Goal: Task Accomplishment & Management: Use online tool/utility

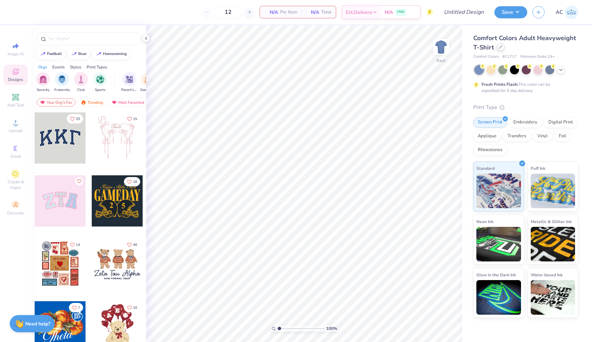
click at [502, 49] on div at bounding box center [501, 47] width 8 height 8
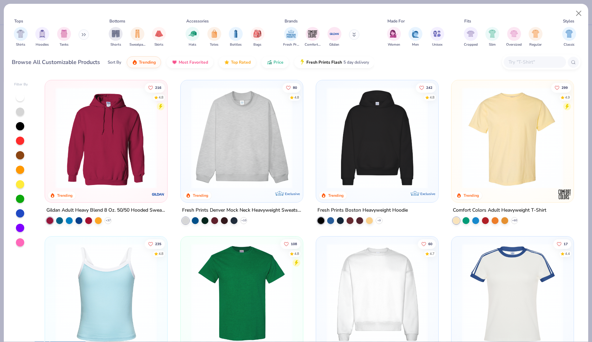
click at [231, 140] on img at bounding box center [242, 137] width 108 height 101
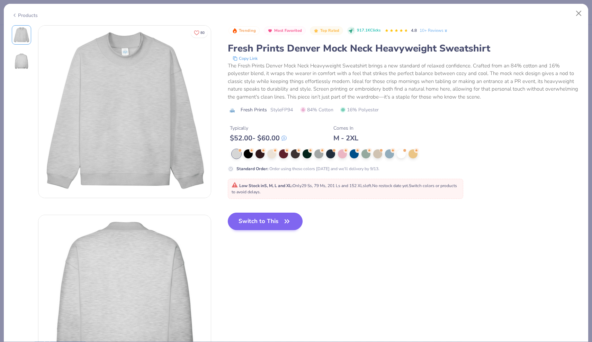
click at [258, 223] on button "Switch to This" at bounding box center [265, 221] width 75 height 17
type input "50"
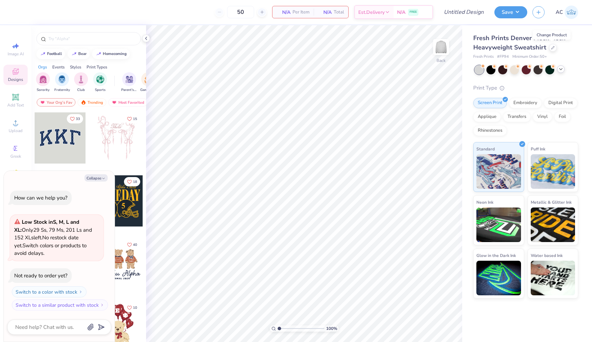
click at [560, 69] on icon at bounding box center [561, 69] width 6 height 6
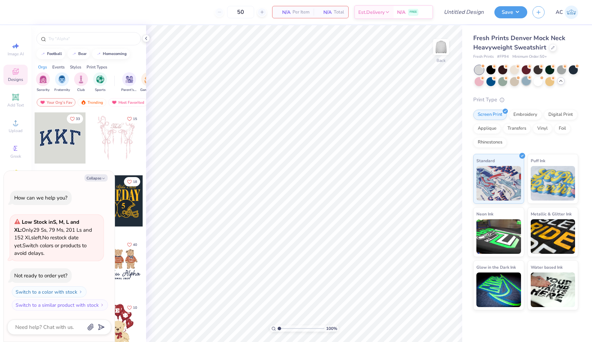
click at [526, 82] on div at bounding box center [525, 80] width 9 height 9
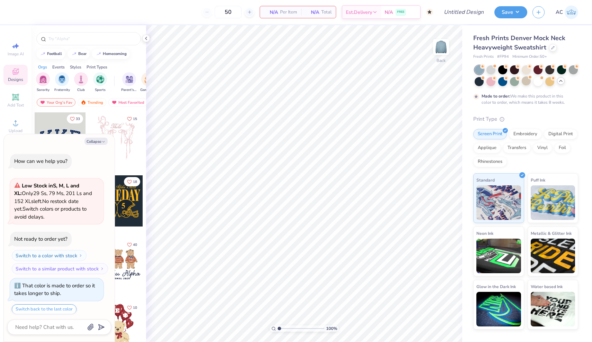
scroll to position [19, 0]
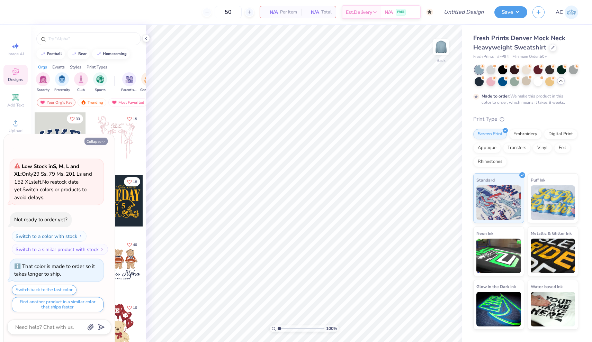
click at [99, 142] on button "Collapse" at bounding box center [95, 141] width 23 height 7
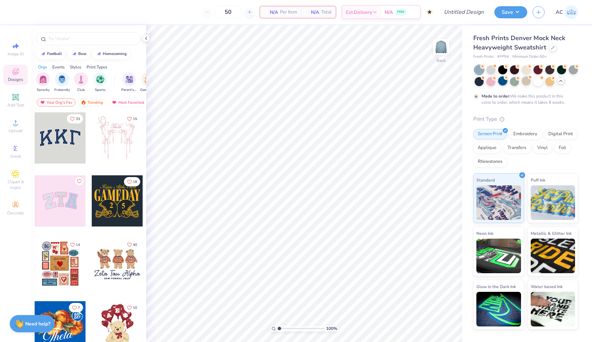
click at [501, 80] on div at bounding box center [502, 80] width 9 height 9
click at [492, 71] on div at bounding box center [490, 69] width 9 height 9
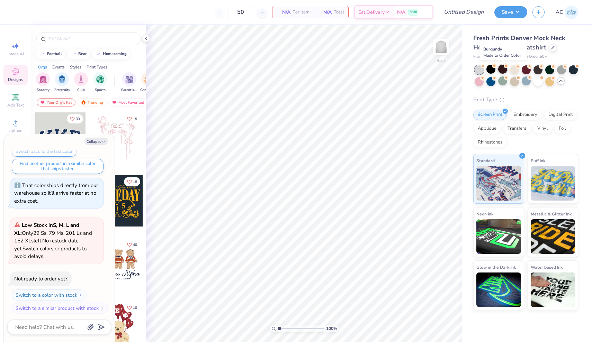
click at [502, 69] on div at bounding box center [502, 69] width 9 height 9
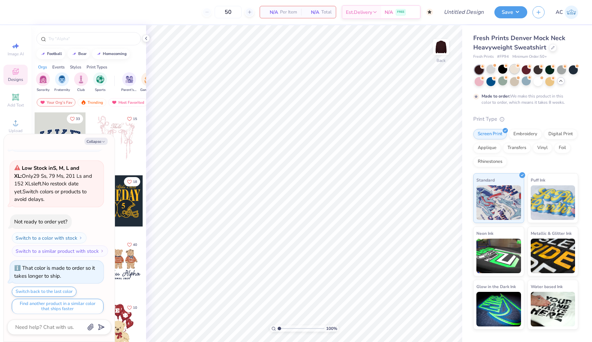
click at [518, 69] on div at bounding box center [514, 69] width 9 height 9
click at [531, 69] on div at bounding box center [525, 75] width 103 height 21
click at [530, 70] on div at bounding box center [525, 69] width 9 height 9
click at [538, 70] on div at bounding box center [537, 69] width 9 height 9
click at [548, 70] on div at bounding box center [549, 69] width 9 height 9
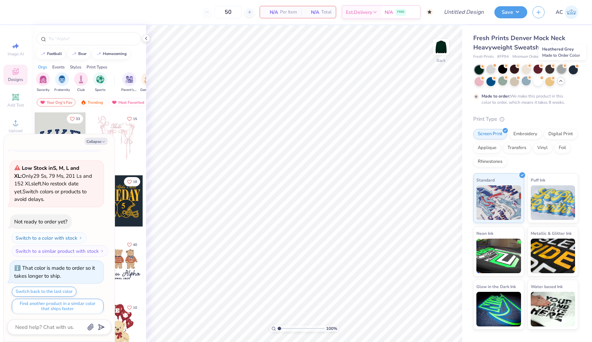
click at [560, 70] on div at bounding box center [561, 69] width 9 height 9
click at [94, 144] on button "Collapse" at bounding box center [95, 141] width 23 height 7
type textarea "x"
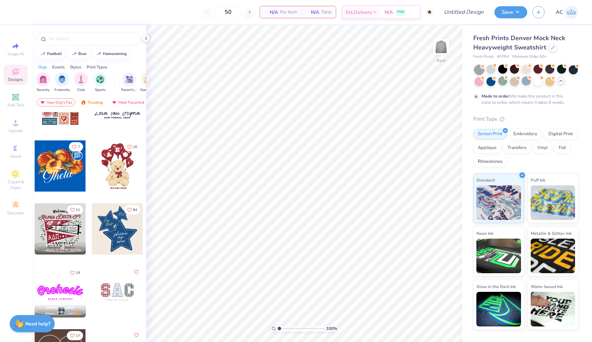
scroll to position [235, 0]
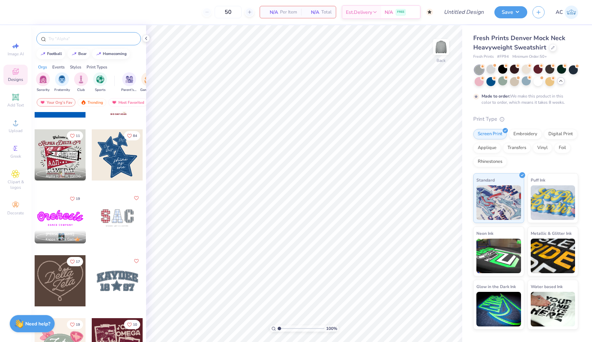
click at [87, 41] on input "text" at bounding box center [92, 38] width 89 height 7
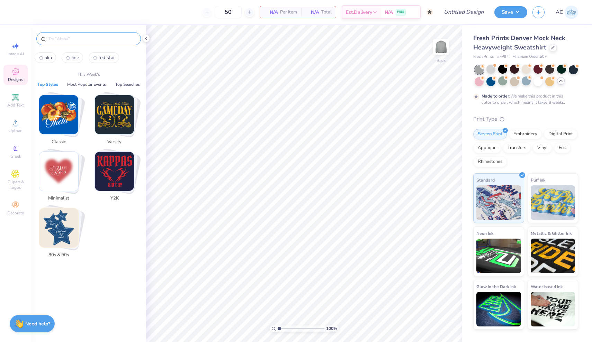
type input ";"
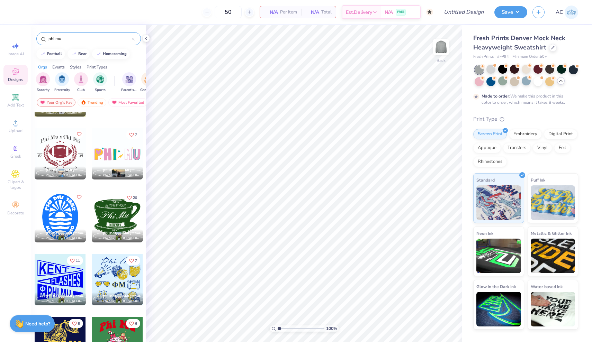
scroll to position [1894, 0]
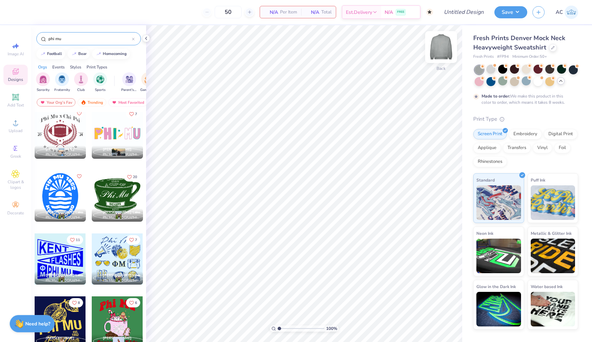
click at [437, 45] on img at bounding box center [441, 47] width 28 height 28
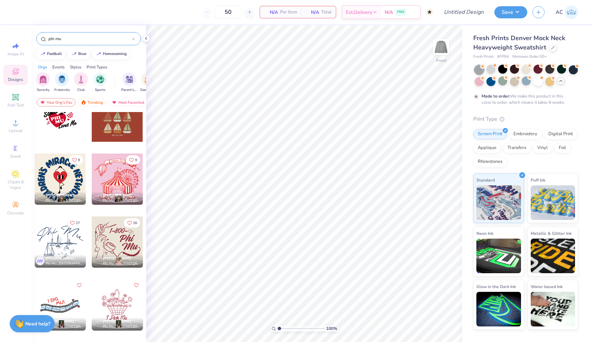
scroll to position [21, 0]
click at [115, 125] on div at bounding box center [117, 116] width 51 height 51
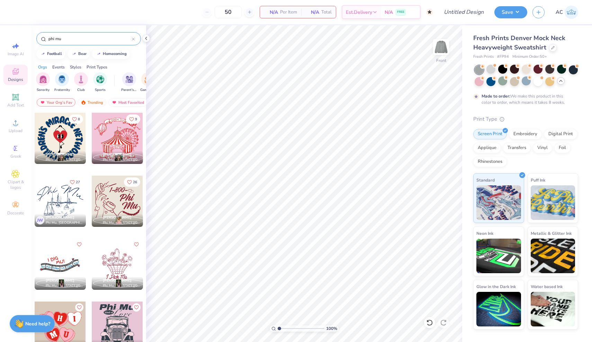
scroll to position [69, 0]
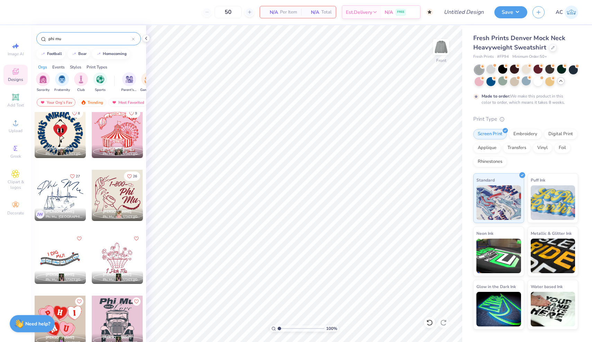
click at [97, 33] on div "phi mu" at bounding box center [88, 38] width 105 height 13
click at [98, 37] on input "phi mu" at bounding box center [90, 38] width 84 height 7
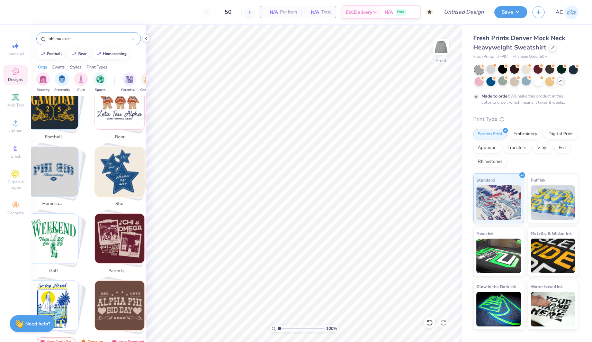
scroll to position [183, 0]
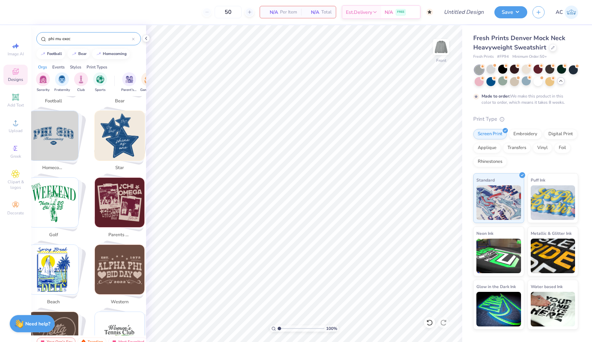
click at [68, 138] on img "Stack Card Button homecoming" at bounding box center [53, 135] width 49 height 49
type input "homecoming"
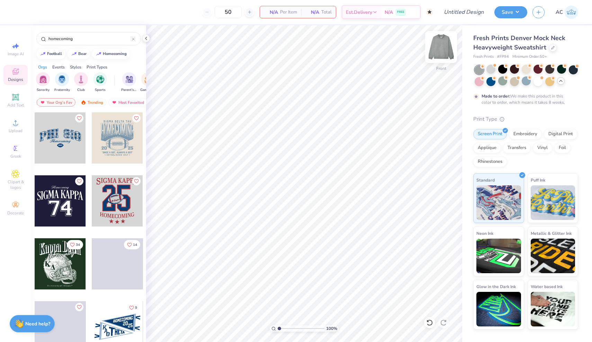
click at [438, 48] on img at bounding box center [441, 47] width 28 height 28
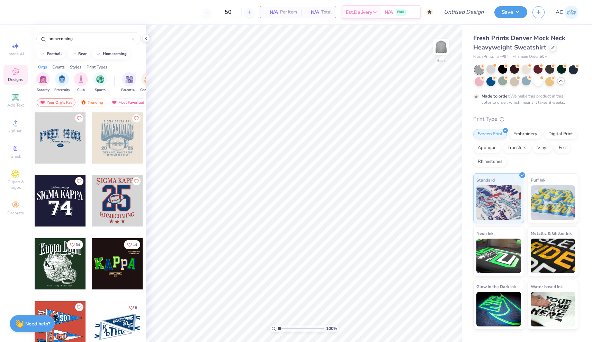
click at [74, 125] on div at bounding box center [60, 137] width 51 height 51
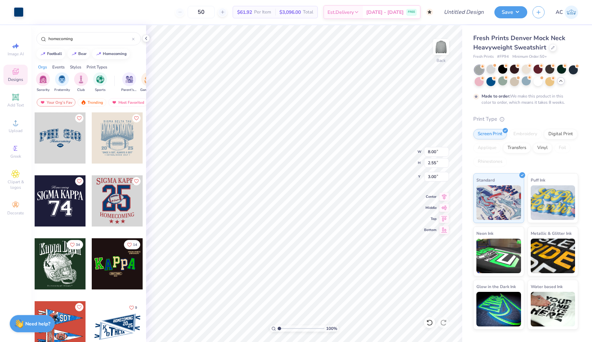
type input "7.79"
type input "2.28"
type input "3.12"
type input "8.00"
type input "2.55"
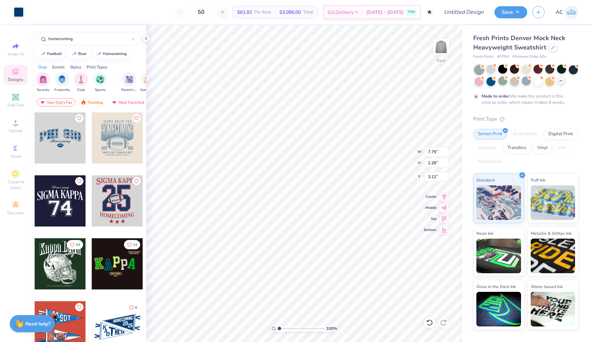
type input "3.00"
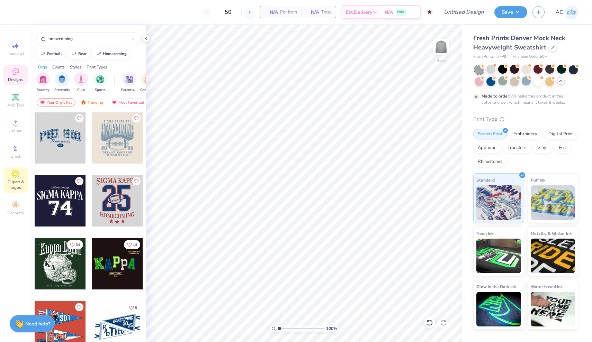
click at [17, 181] on span "Clipart & logos" at bounding box center [15, 184] width 24 height 11
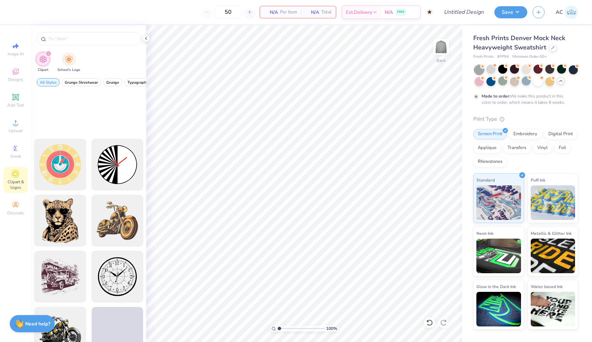
scroll to position [90, 0]
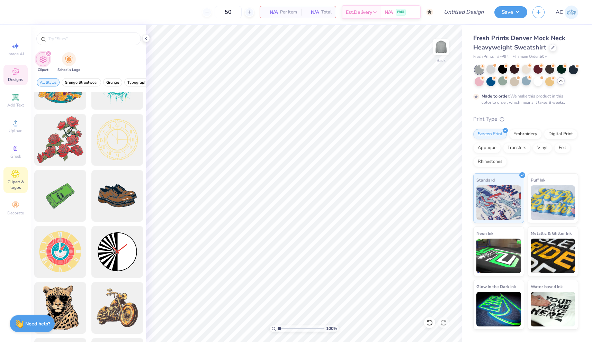
click at [18, 72] on icon at bounding box center [15, 71] width 8 height 8
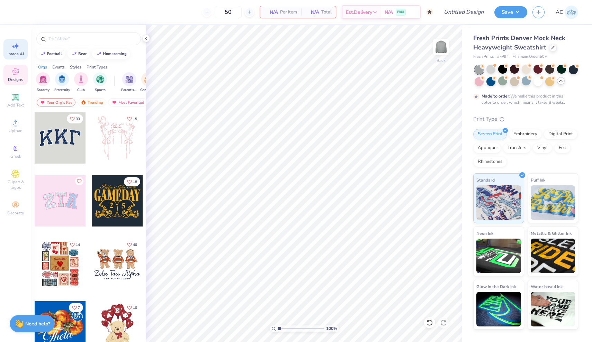
click at [17, 56] on span "Image AI" at bounding box center [16, 54] width 16 height 6
select select "4"
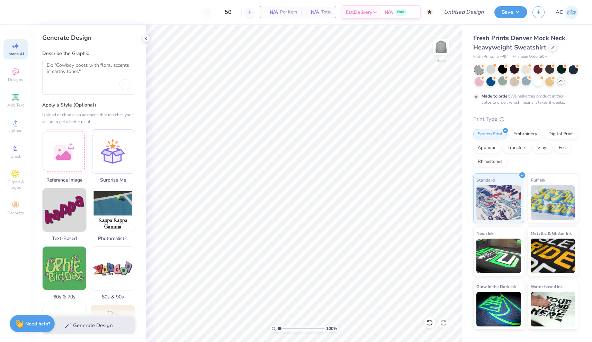
click at [59, 80] on div at bounding box center [88, 77] width 93 height 35
click at [59, 73] on textarea at bounding box center [89, 70] width 84 height 17
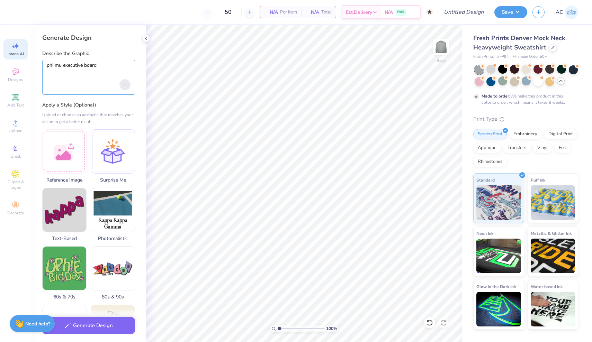
type textarea "phi mu executive board"
click at [125, 83] on icon "Upload image" at bounding box center [124, 83] width 1 height 1
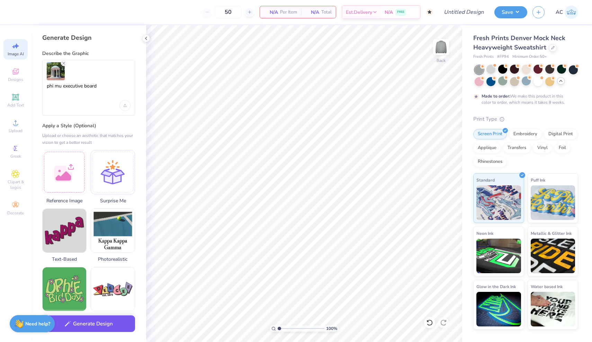
click at [99, 331] on button "Generate Design" at bounding box center [88, 324] width 93 height 17
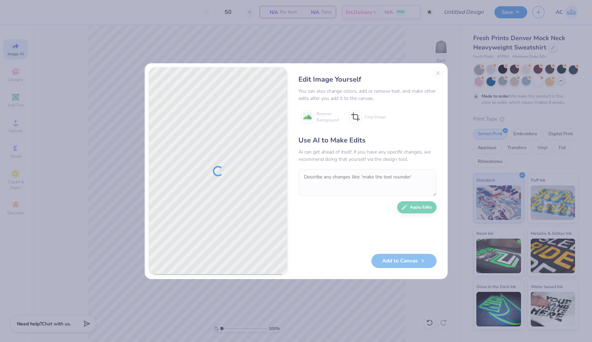
click at [440, 73] on div "Edit Image Yourself You can also change colors, add or remove text, and make ot…" at bounding box center [367, 171] width 152 height 208
click at [439, 72] on button "Close" at bounding box center [437, 72] width 11 height 11
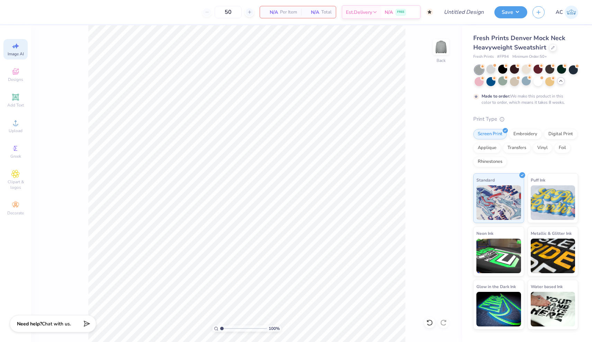
click at [17, 47] on icon at bounding box center [15, 46] width 8 height 8
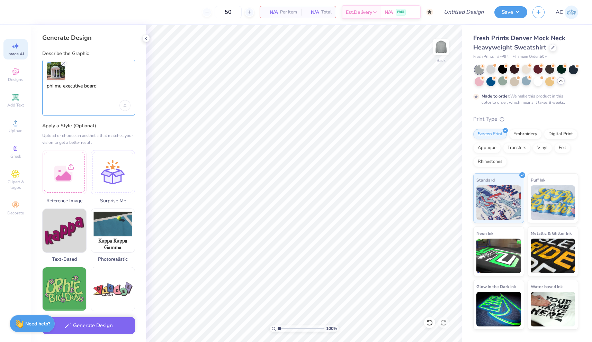
drag, startPoint x: 102, startPoint y: 88, endPoint x: 41, endPoint y: 87, distance: 60.9
click at [41, 87] on div "Generate Design Describe the Graphic phi mu executive board Apply a Style (Opti…" at bounding box center [88, 183] width 115 height 317
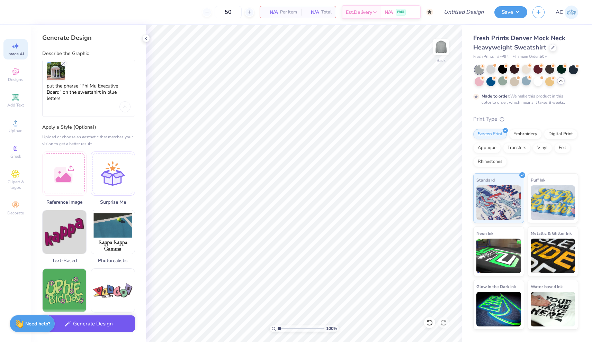
click at [97, 327] on button "Generate Design" at bounding box center [88, 324] width 93 height 17
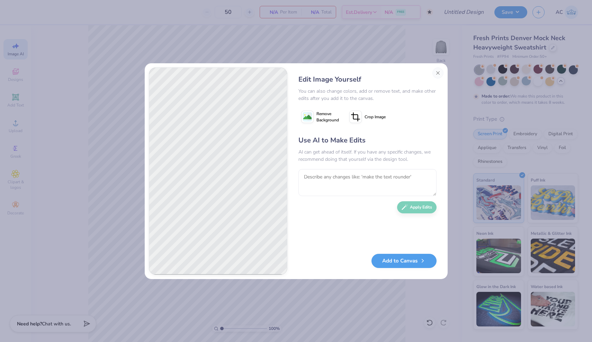
click at [293, 159] on div "Edit Image Yourself You can also change colors, add or remove text, and make ot…" at bounding box center [296, 171] width 303 height 216
click at [436, 73] on button "Close" at bounding box center [437, 72] width 11 height 11
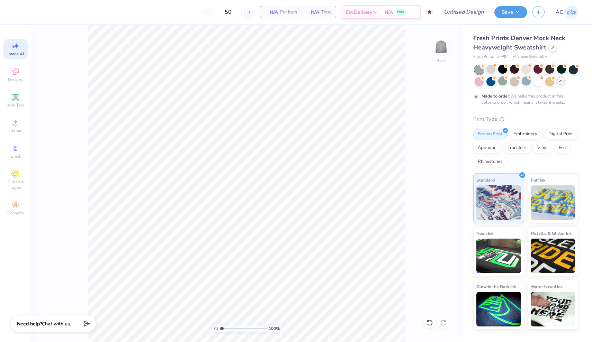
click at [17, 49] on icon at bounding box center [15, 46] width 8 height 8
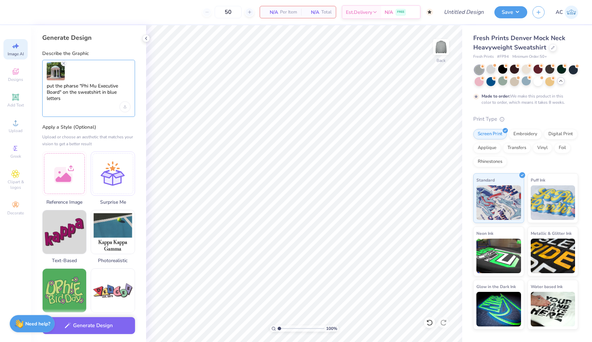
click at [94, 98] on textarea "put the pharse "Phi Mu Executive Board" on the sweatshirt in blue letters" at bounding box center [89, 92] width 84 height 19
drag, startPoint x: 99, startPoint y: 93, endPoint x: 65, endPoint y: 93, distance: 34.6
click at [65, 93] on textarea "put the pharse "Phi Mu Executive Board" on the sweatshirt in blue letters" at bounding box center [89, 92] width 84 height 19
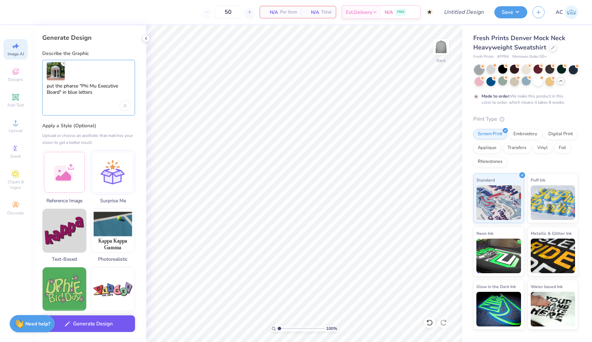
type textarea "put the pharse "Phi Mu Executive Board" in blue letters"
click at [90, 328] on button "Generate Design" at bounding box center [88, 324] width 93 height 17
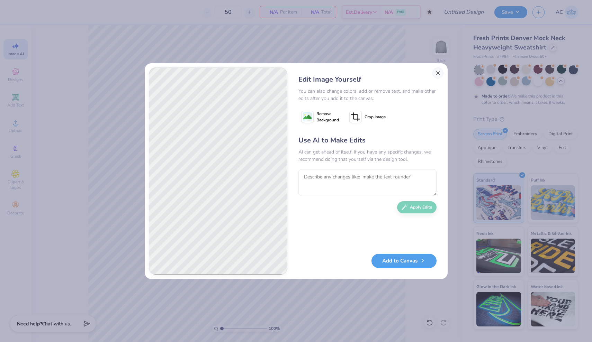
click at [437, 73] on button "Close" at bounding box center [437, 72] width 11 height 11
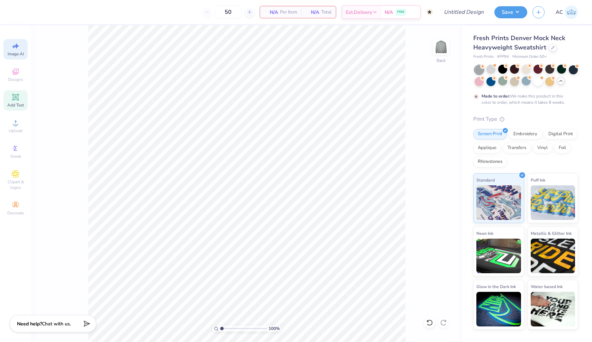
click at [17, 104] on span "Add Text" at bounding box center [15, 105] width 17 height 6
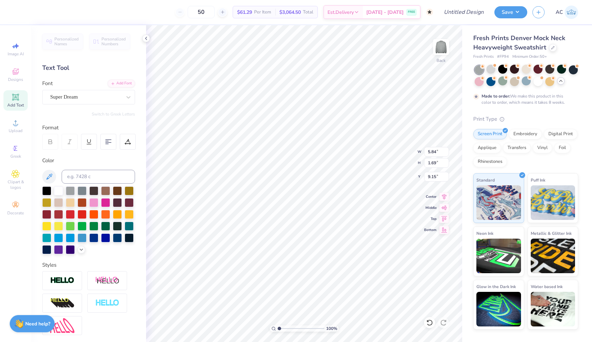
type input "5.23"
type textarea "X"
type textarea "PHI MU"
click at [93, 93] on div "Super Dream" at bounding box center [85, 97] width 73 height 11
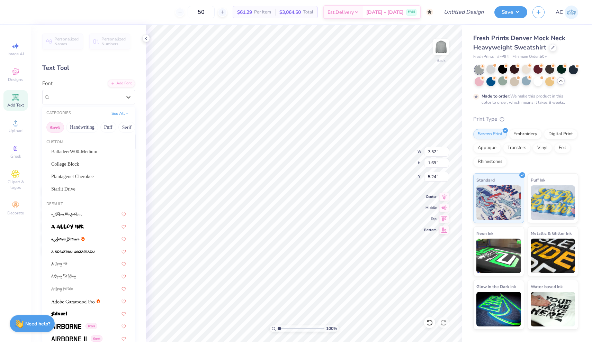
click at [60, 126] on button "Greek" at bounding box center [55, 127] width 18 height 11
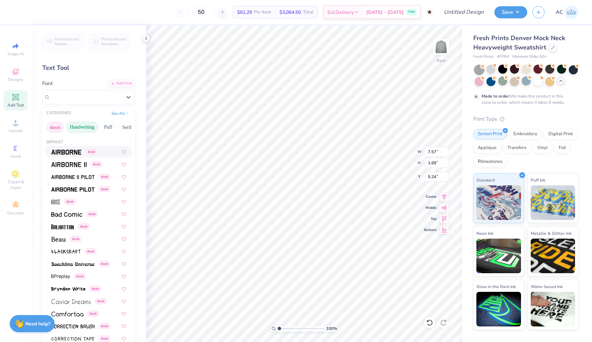
click at [74, 125] on button "Handwriting" at bounding box center [82, 127] width 32 height 11
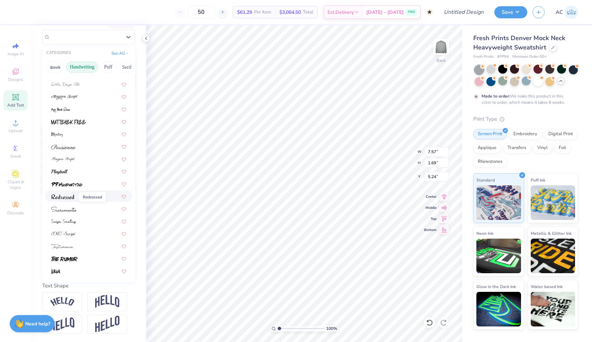
scroll to position [60, 0]
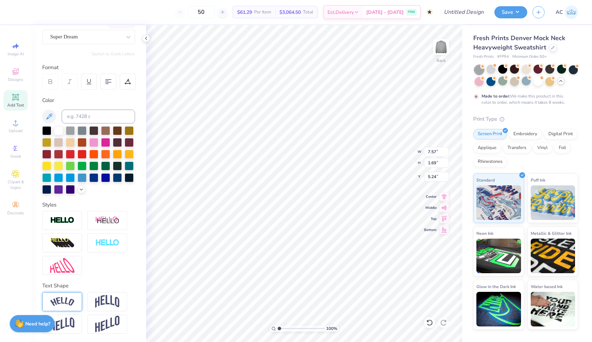
click at [71, 298] on img at bounding box center [62, 301] width 24 height 9
type input "9.71"
type input "2.68"
type input "4.74"
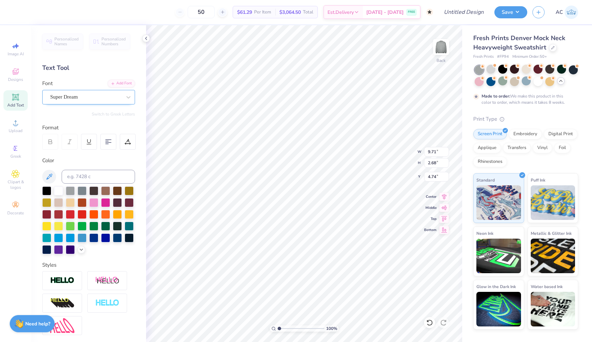
scroll to position [0, 0]
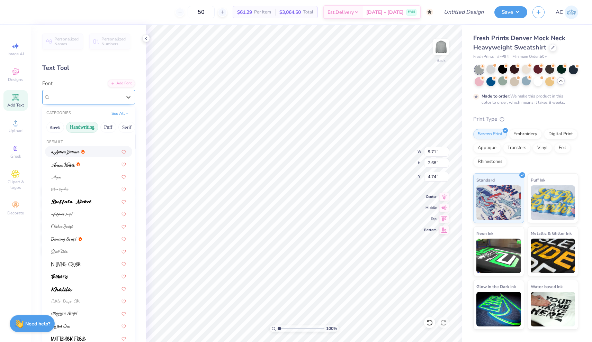
click at [93, 97] on div "Super Dream" at bounding box center [85, 97] width 73 height 11
click at [104, 126] on button "Puff" at bounding box center [108, 127] width 16 height 11
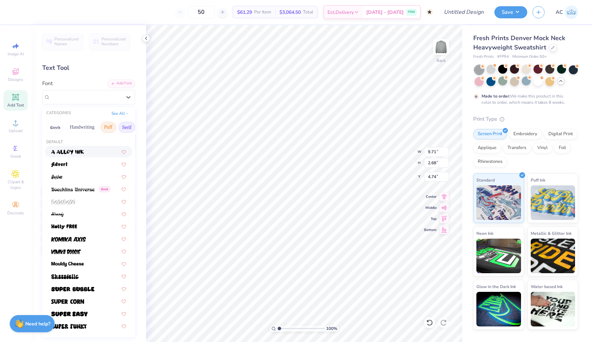
click at [129, 129] on button "Serif" at bounding box center [126, 127] width 17 height 11
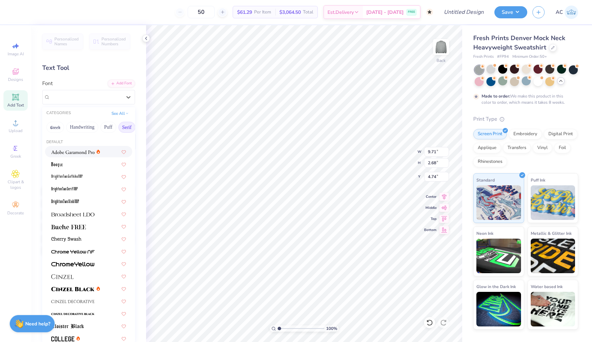
click at [82, 152] on img at bounding box center [72, 152] width 43 height 5
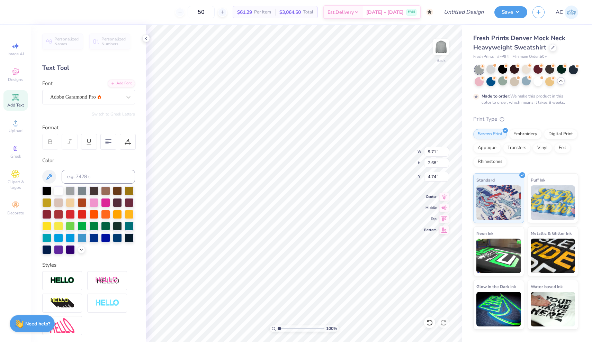
type input "10.83"
type input "2.84"
type input "4.66"
click at [113, 99] on div "Adobe Garamond Pro" at bounding box center [85, 97] width 73 height 11
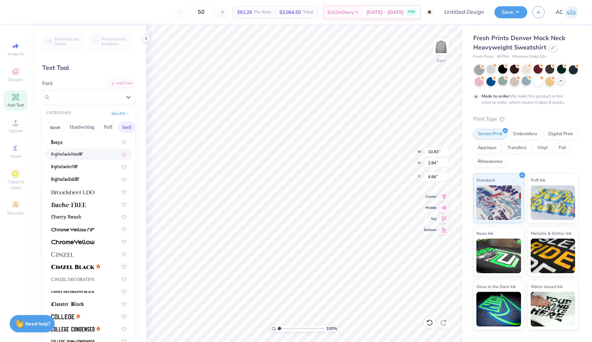
scroll to position [21, 0]
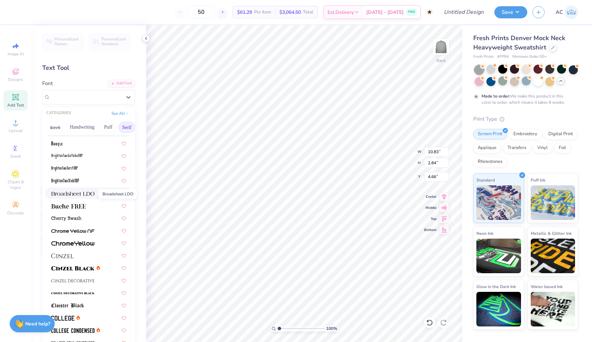
click at [91, 191] on span at bounding box center [72, 193] width 43 height 7
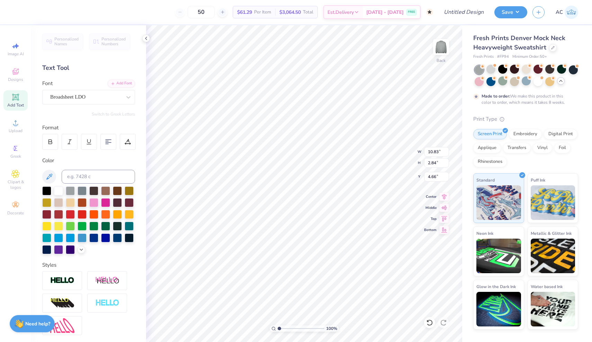
type input "10.47"
type input "2.78"
type input "4.69"
click at [81, 235] on div at bounding box center [82, 237] width 9 height 9
click at [60, 190] on div at bounding box center [58, 190] width 9 height 9
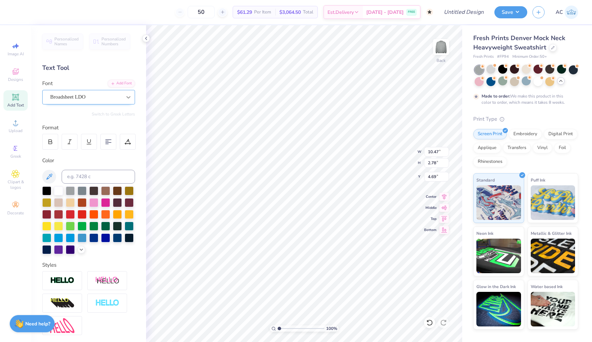
click at [124, 97] on div at bounding box center [128, 97] width 12 height 12
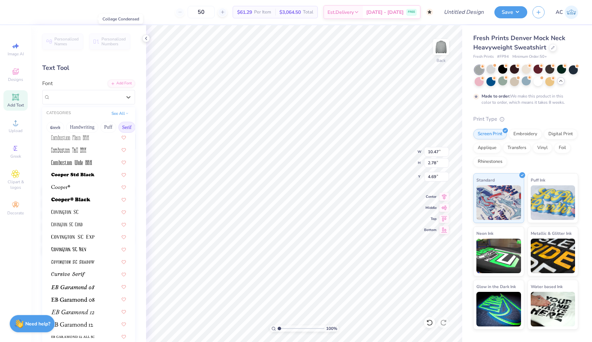
scroll to position [363, 0]
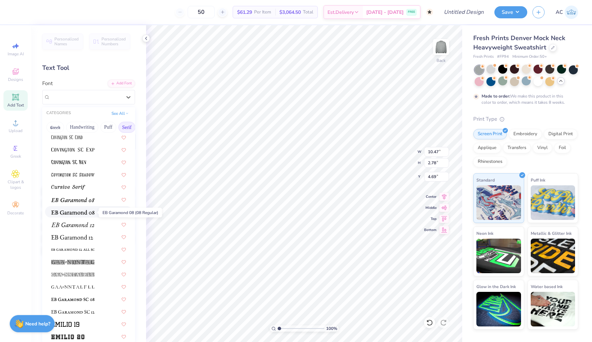
click at [89, 214] on img at bounding box center [72, 212] width 43 height 5
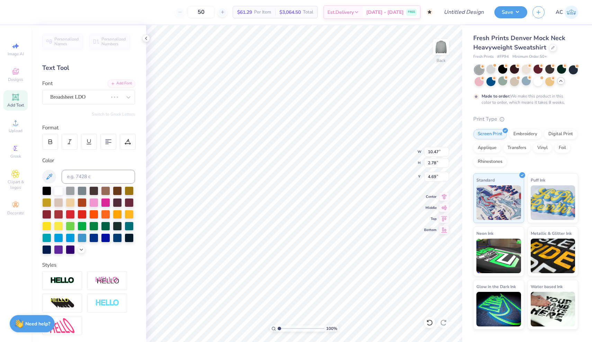
type input "9.78"
type input "2.55"
type input "4.81"
type input "1.30"
type input "5.17"
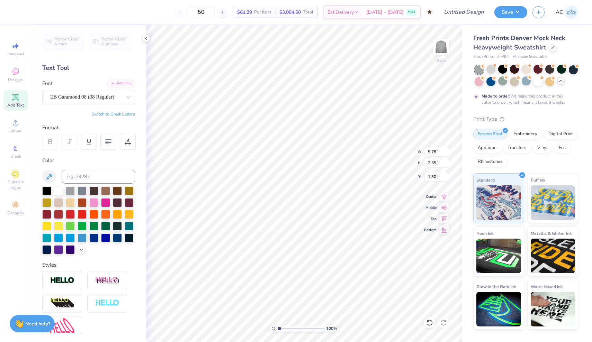
type input "1.35"
type input "2.33"
click at [492, 83] on div at bounding box center [490, 80] width 9 height 9
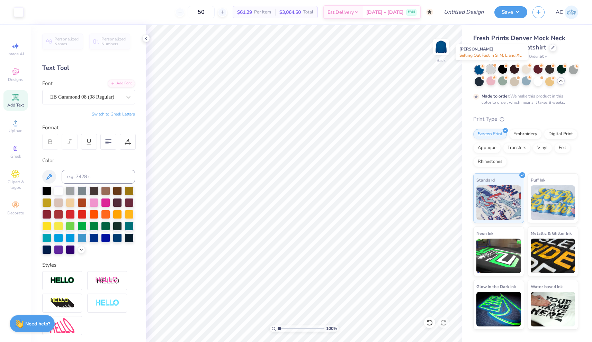
click at [490, 69] on div at bounding box center [490, 69] width 9 height 9
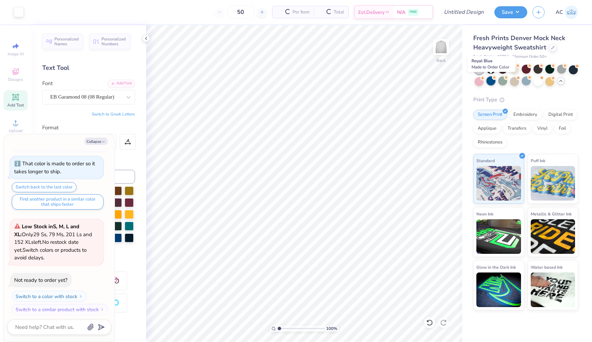
scroll to position [361, 0]
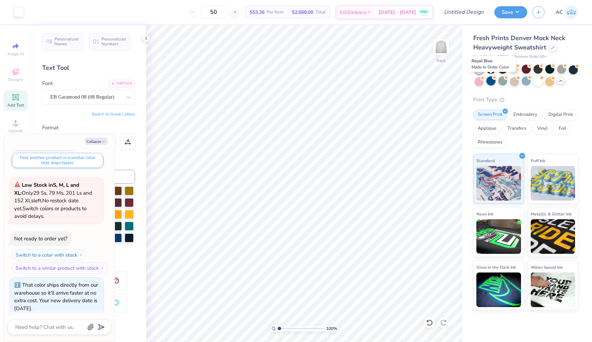
click at [491, 82] on div at bounding box center [490, 80] width 9 height 9
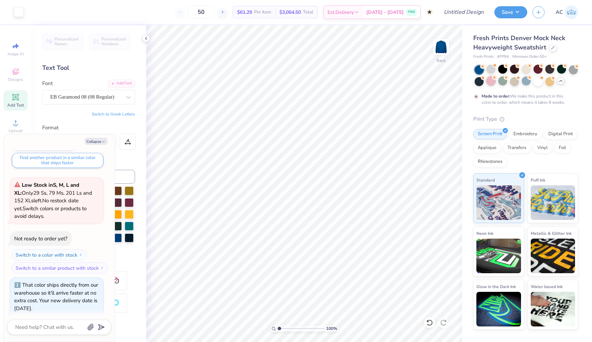
scroll to position [426, 0]
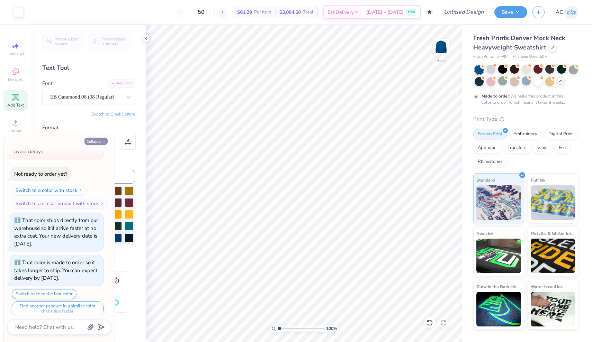
click at [97, 141] on button "Collapse" at bounding box center [95, 141] width 23 height 7
type textarea "x"
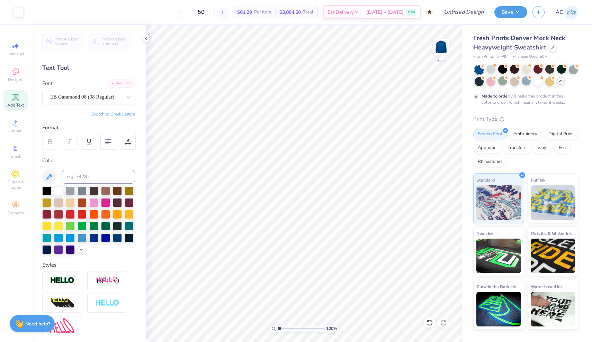
drag, startPoint x: 18, startPoint y: 97, endPoint x: 73, endPoint y: 111, distance: 57.0
click at [18, 97] on icon at bounding box center [15, 96] width 5 height 5
type textarea "X"
type textarea "Executive Board"
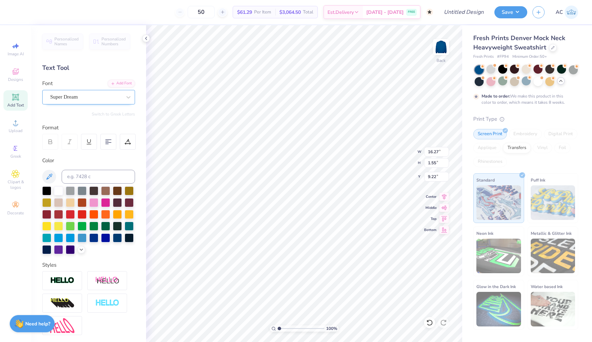
click at [106, 98] on div "Super Dream" at bounding box center [85, 97] width 73 height 11
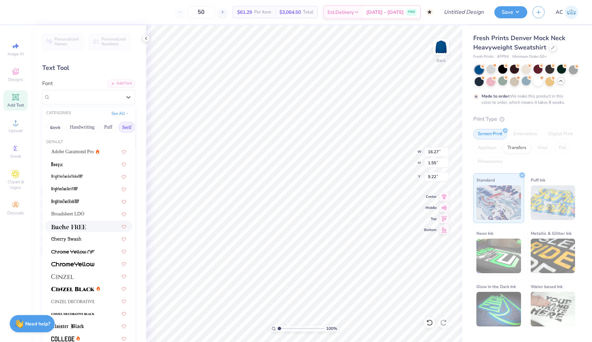
click at [90, 225] on div at bounding box center [88, 226] width 75 height 7
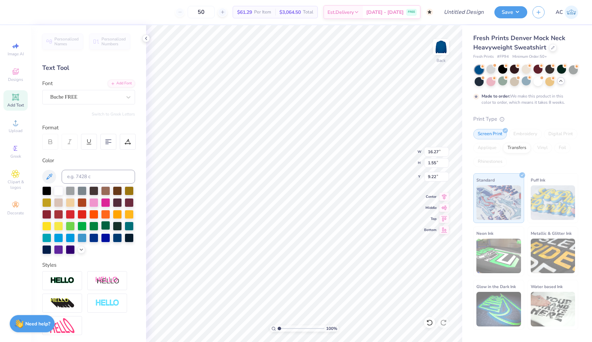
type input "1.60"
type input "9.20"
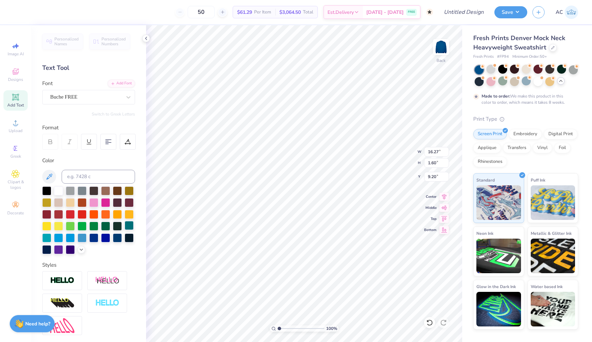
type input "11.75"
type input "1.16"
type input "9.64"
type input "7.04"
type input "0.69"
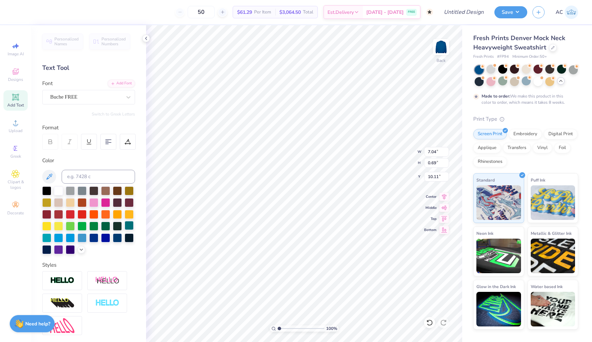
type input "7.85"
type input "4.30"
type input "0.42"
type input "4.24"
type input "5.17"
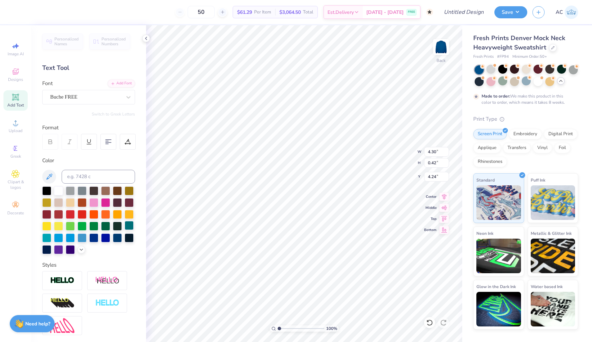
type input "1.35"
type input "2.67"
type input "4.30"
type input "0.42"
type input "4.27"
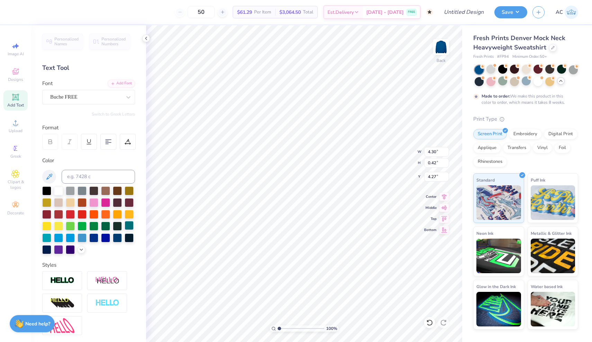
type input "3.48"
type input "0.34"
type input "4.02"
click at [70, 236] on div at bounding box center [70, 237] width 9 height 9
click at [489, 69] on div at bounding box center [490, 69] width 9 height 9
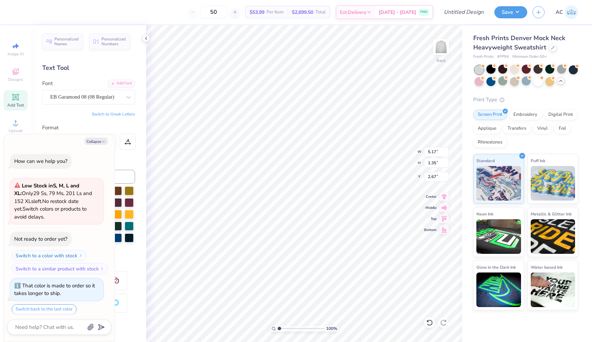
scroll to position [572, 0]
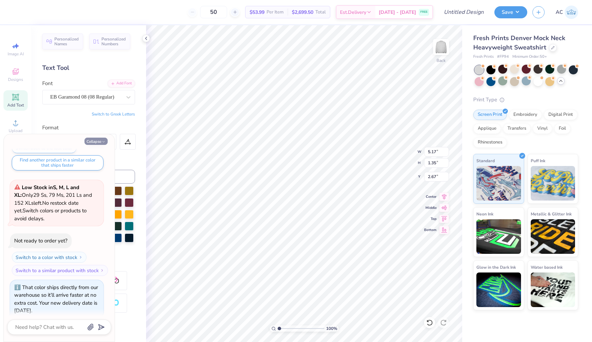
click at [99, 139] on button "Collapse" at bounding box center [95, 141] width 23 height 7
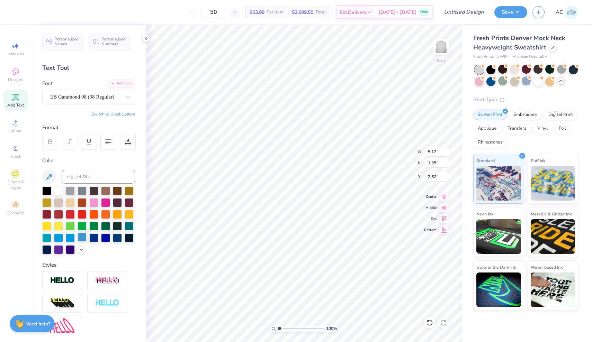
click at [80, 238] on div at bounding box center [82, 237] width 9 height 9
click at [71, 238] on div at bounding box center [70, 237] width 9 height 9
click at [57, 192] on div at bounding box center [58, 190] width 9 height 9
click at [435, 53] on img at bounding box center [441, 47] width 28 height 28
click at [436, 54] on img at bounding box center [441, 47] width 28 height 28
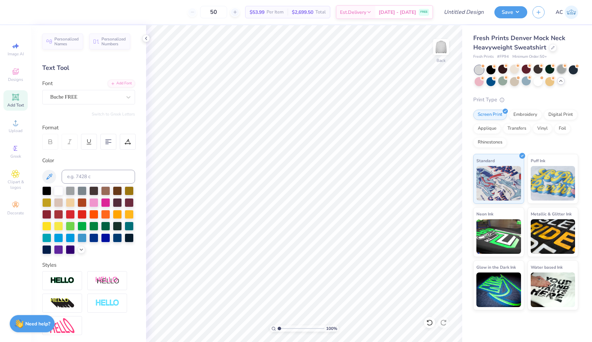
click at [561, 70] on div at bounding box center [561, 69] width 9 height 9
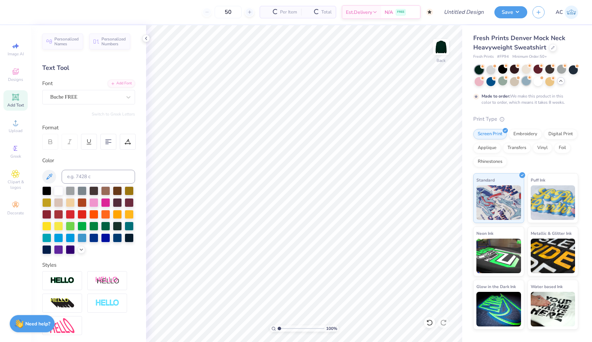
click at [527, 80] on div at bounding box center [525, 80] width 9 height 9
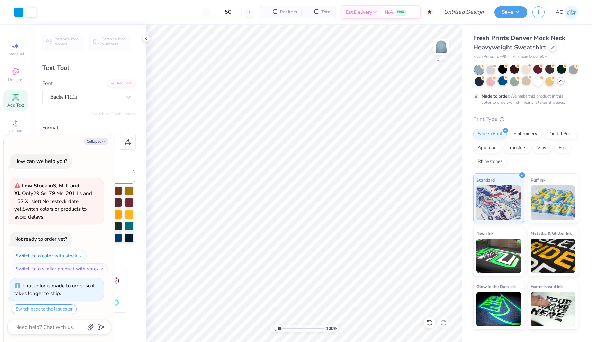
scroll to position [636, 0]
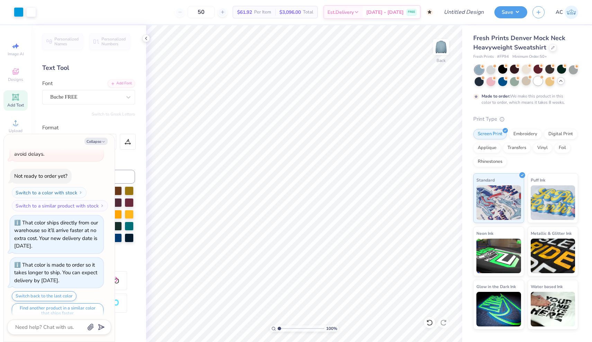
click at [538, 81] on div at bounding box center [537, 80] width 9 height 9
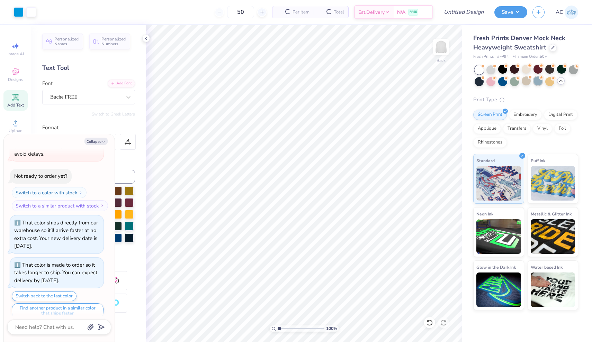
scroll to position [782, 0]
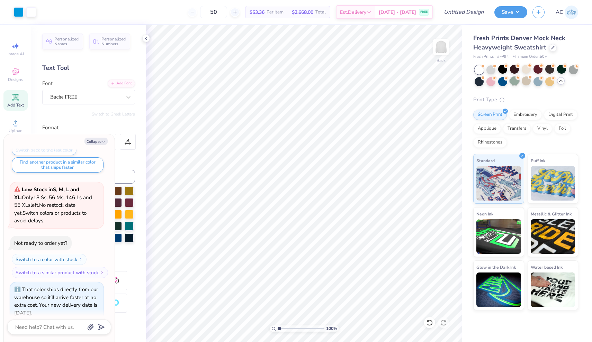
click at [512, 80] on div at bounding box center [514, 80] width 9 height 9
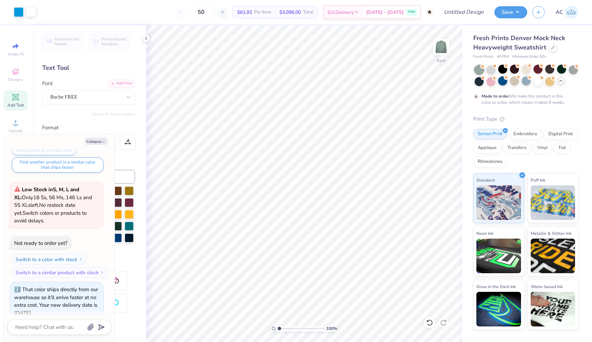
scroll to position [847, 0]
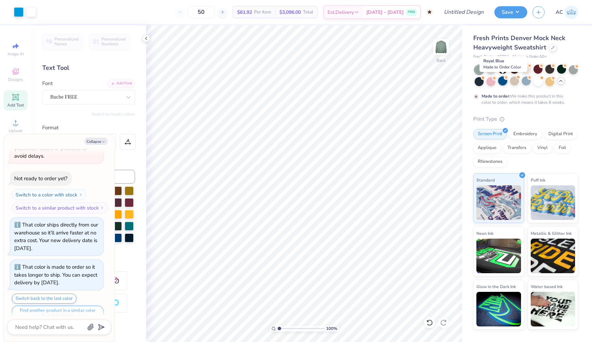
click at [504, 80] on div at bounding box center [502, 80] width 9 height 9
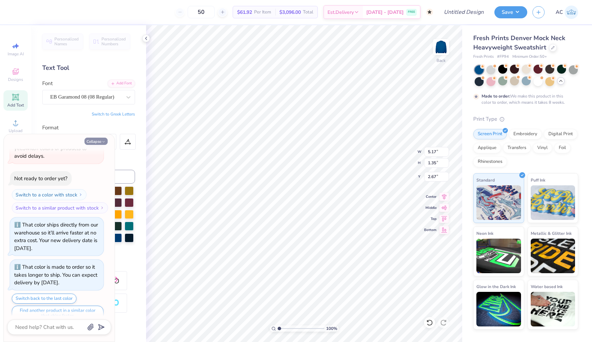
click at [103, 143] on icon "button" at bounding box center [103, 142] width 4 height 4
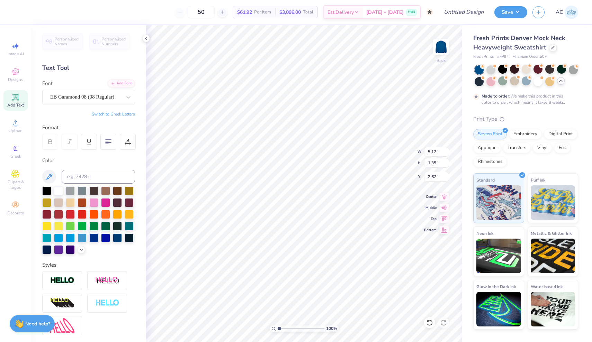
type textarea "x"
click at [101, 139] on button "Collapse" at bounding box center [95, 141] width 23 height 7
click at [101, 143] on icon "button" at bounding box center [103, 142] width 4 height 4
click at [102, 143] on div at bounding box center [108, 142] width 16 height 16
click at [105, 124] on div "Format" at bounding box center [88, 128] width 93 height 8
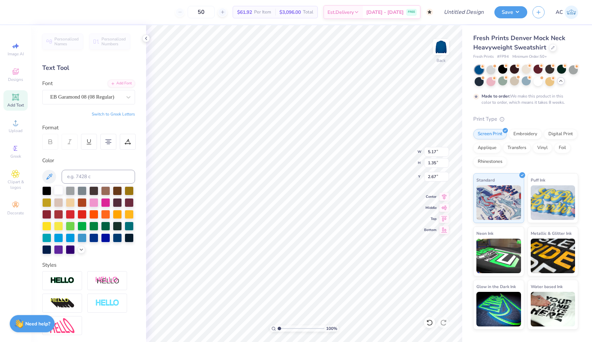
click at [61, 189] on div at bounding box center [58, 190] width 9 height 9
